Goal: Information Seeking & Learning: Learn about a topic

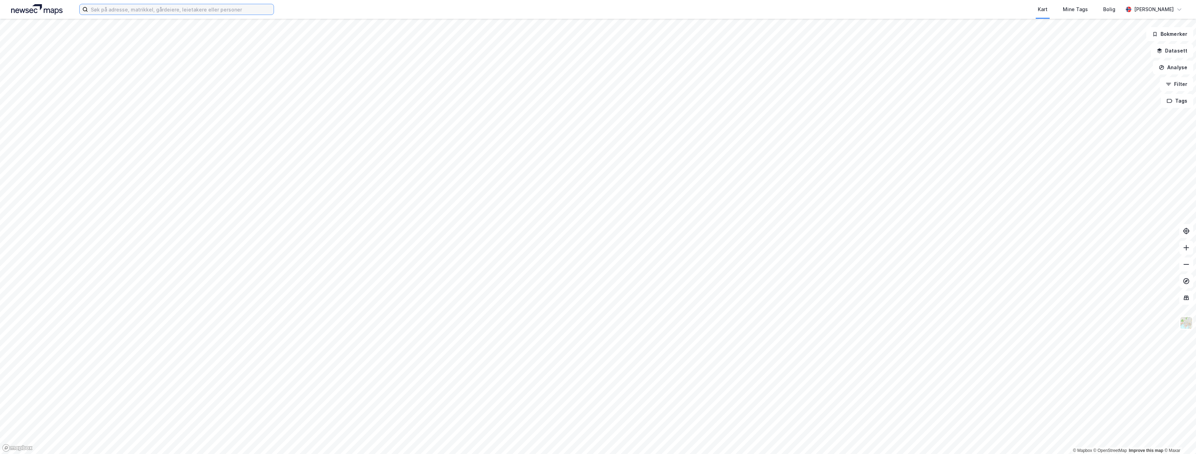
click at [162, 8] on input at bounding box center [181, 9] width 186 height 10
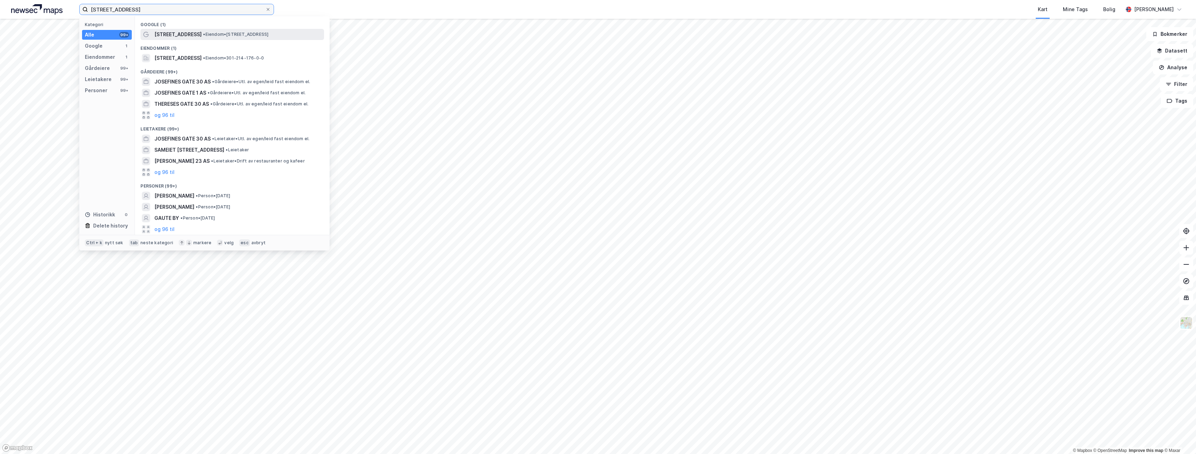
type input "[STREET_ADDRESS]"
click at [173, 38] on span "[STREET_ADDRESS]" at bounding box center [177, 34] width 47 height 8
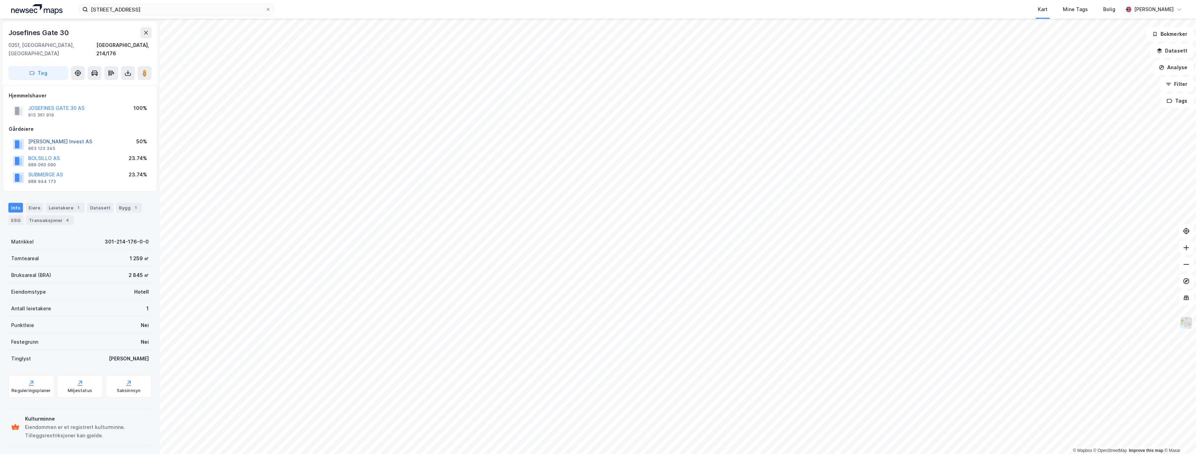
click at [0, 0] on button "[PERSON_NAME] Invest AS" at bounding box center [0, 0] width 0 height 0
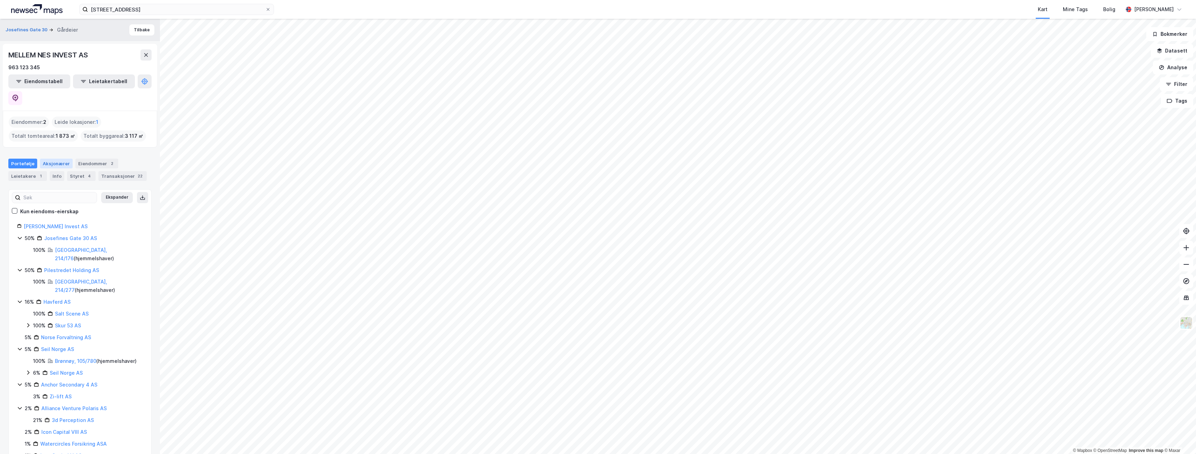
click at [50, 159] on div "Aksjonærer" at bounding box center [56, 164] width 33 height 10
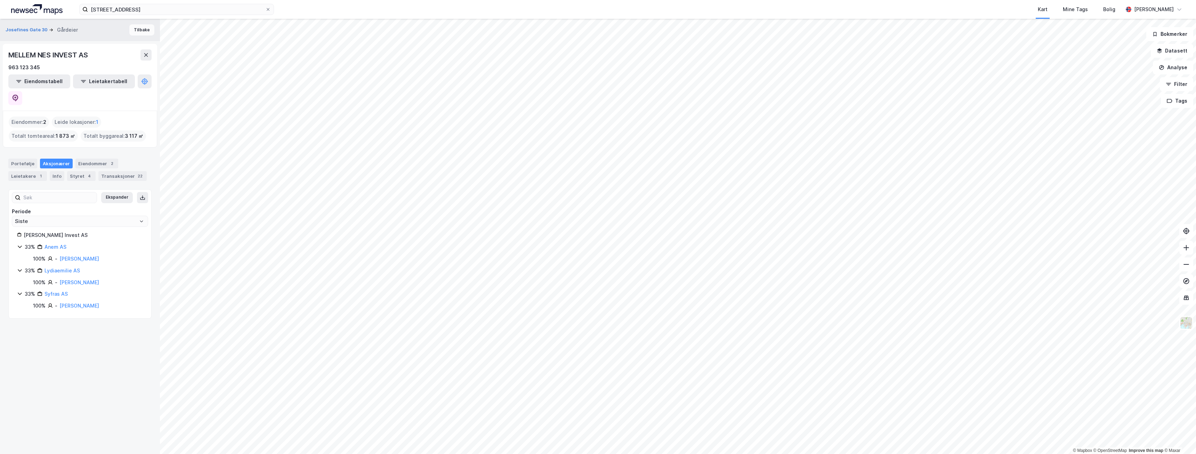
click at [129, 31] on button "Tilbake" at bounding box center [141, 29] width 25 height 11
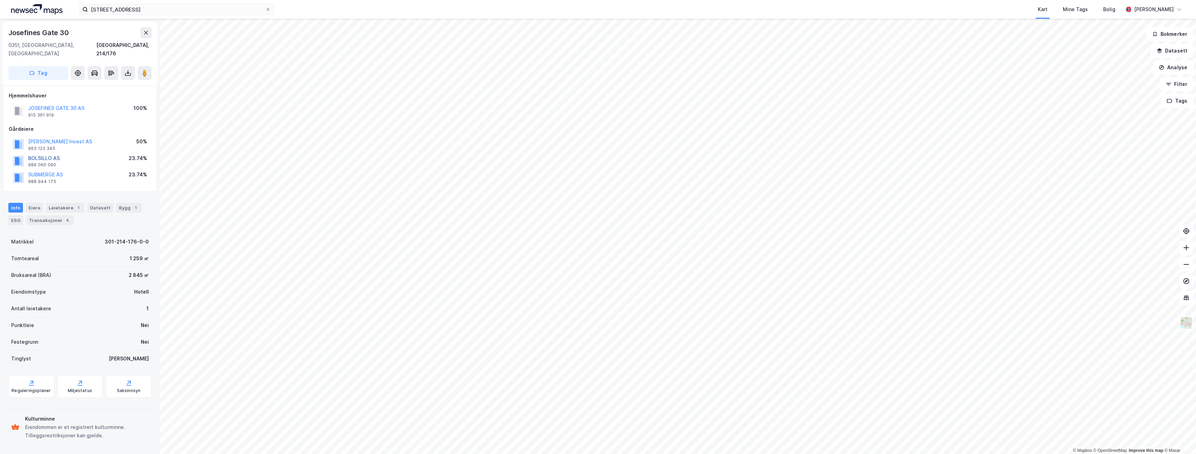
click at [0, 0] on button "BOLSILLO AS" at bounding box center [0, 0] width 0 height 0
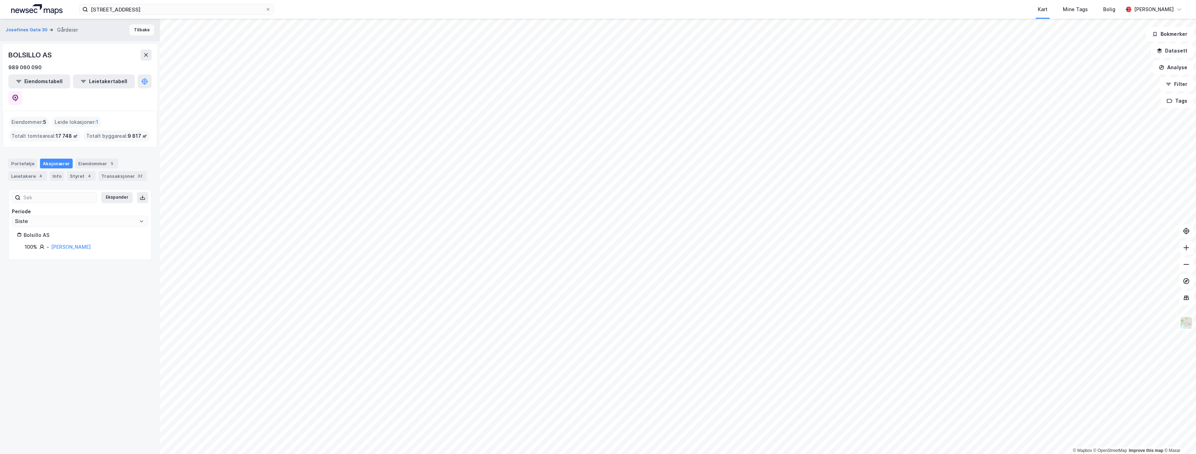
click at [132, 31] on button "Tilbake" at bounding box center [141, 29] width 25 height 11
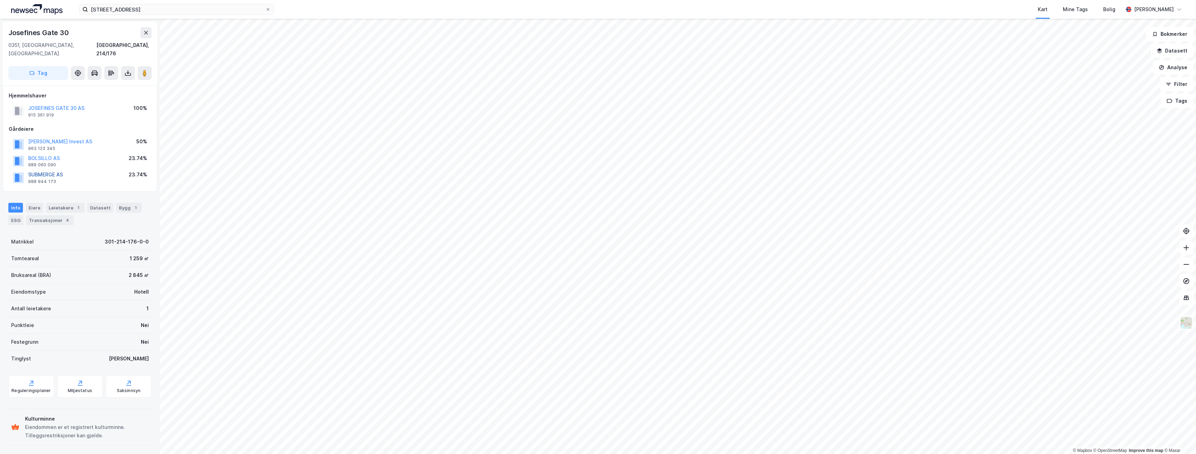
click at [0, 0] on button "SUBMERGE AS" at bounding box center [0, 0] width 0 height 0
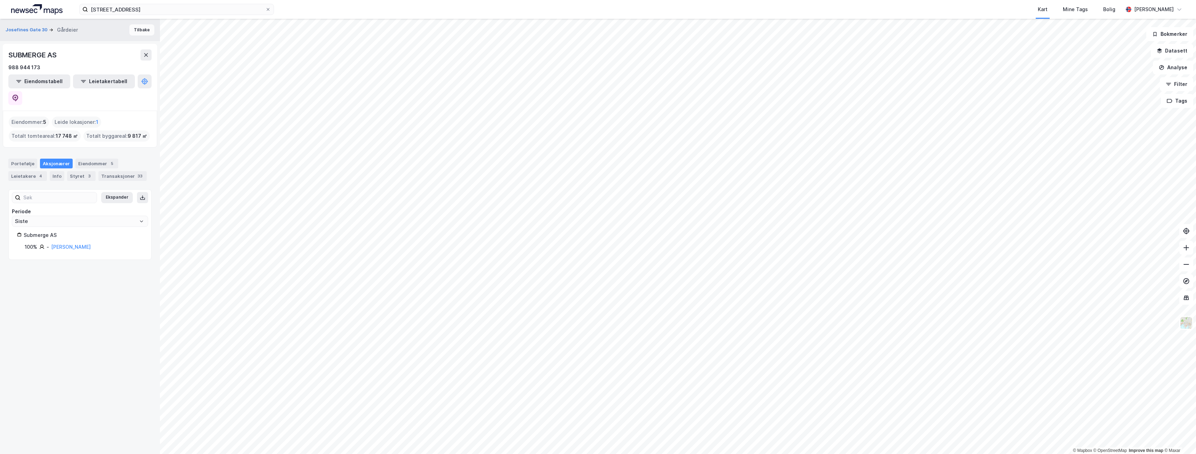
click at [133, 26] on button "Tilbake" at bounding box center [141, 29] width 25 height 11
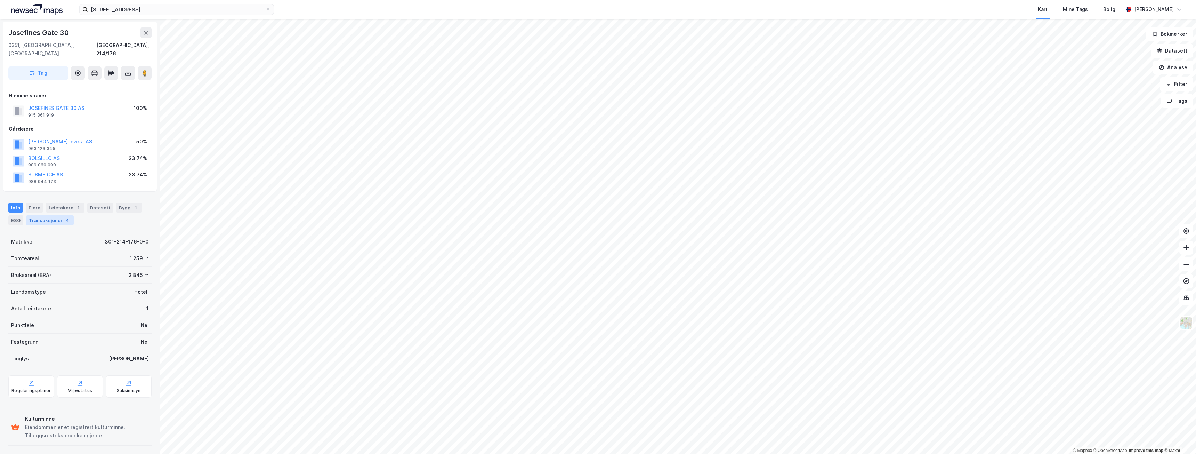
click at [43, 215] on div "Transaksjoner 4" at bounding box center [50, 220] width 48 height 10
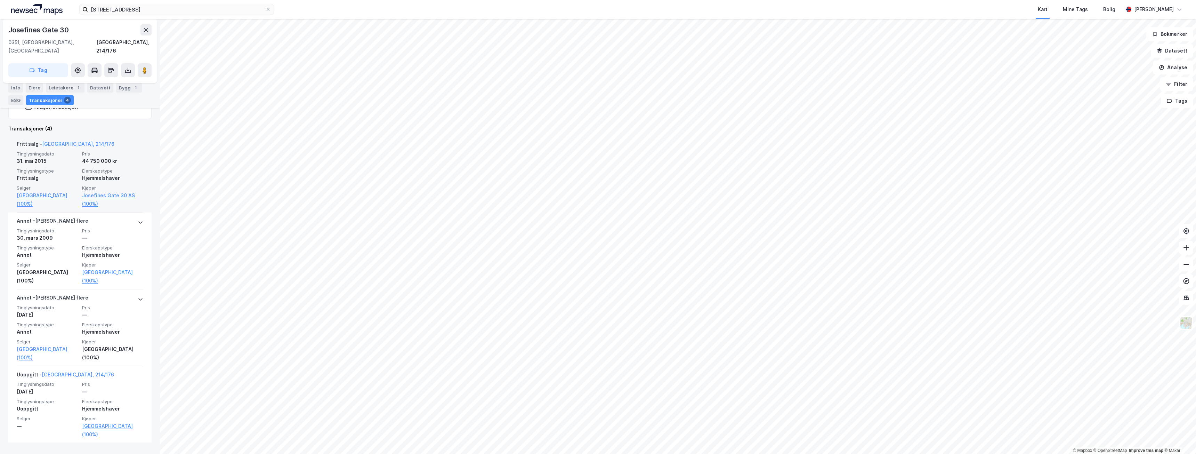
scroll to position [225, 0]
